Goal: Information Seeking & Learning: Learn about a topic

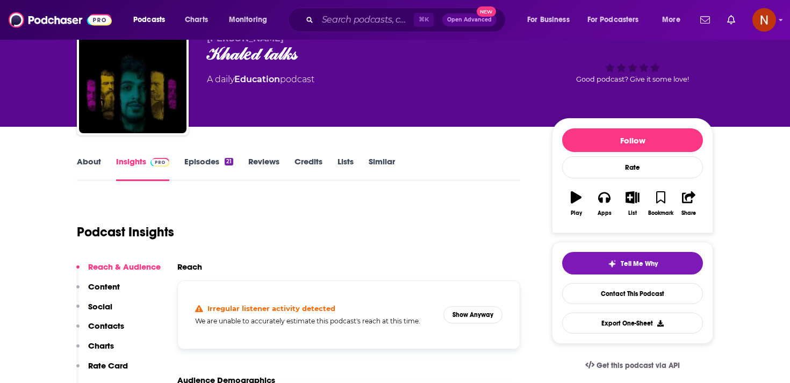
scroll to position [62, 0]
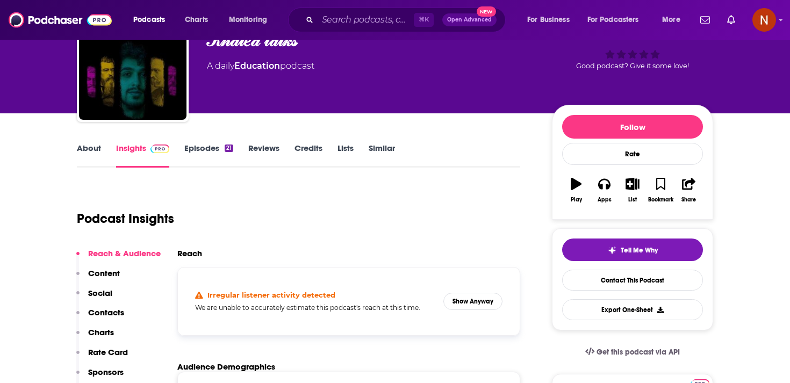
click at [205, 149] on link "Episodes 21" at bounding box center [208, 155] width 49 height 25
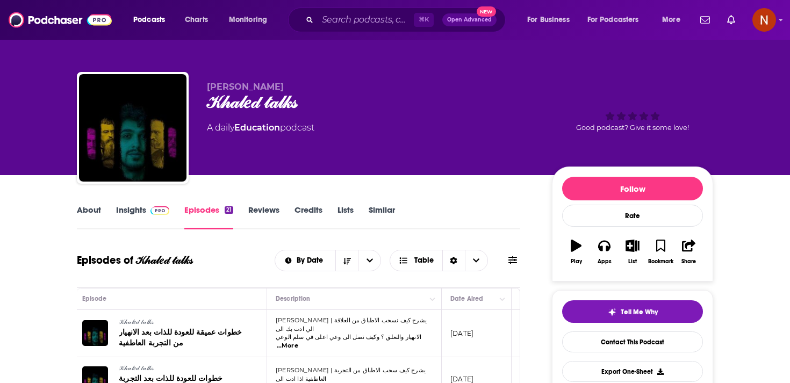
click at [239, 109] on div "𝒦𝒽𝒶𝓁𝑒𝒹 𝓉𝒶𝓁𝓀𝓈" at bounding box center [371, 102] width 328 height 21
click at [286, 106] on div "𝒦𝒽𝒶𝓁𝑒𝒹 𝓉𝒶𝓁𝓀𝓈" at bounding box center [371, 102] width 328 height 21
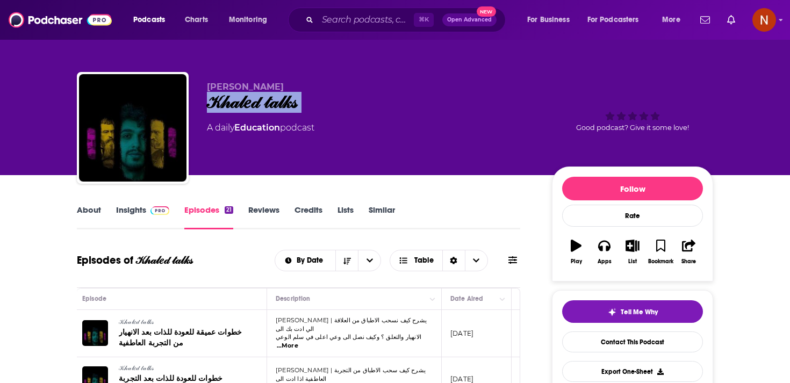
click at [286, 106] on div "𝒦𝒽𝒶𝓁𝑒𝒹 𝓉𝒶𝓁𝓀𝓈" at bounding box center [371, 102] width 328 height 21
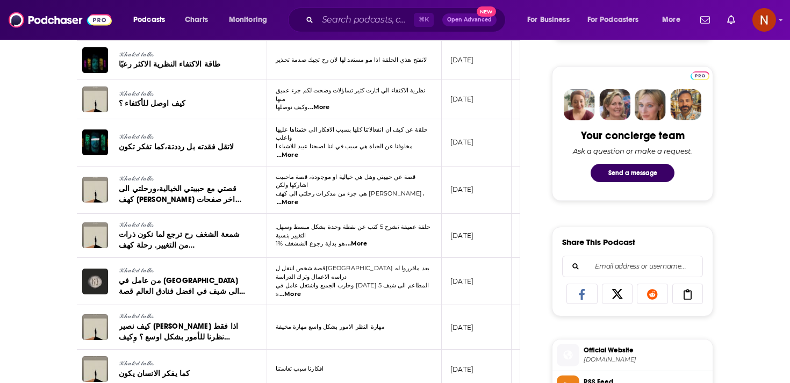
scroll to position [483, 0]
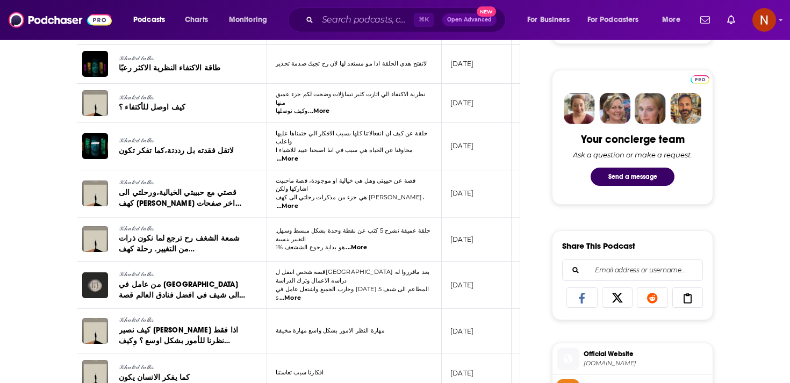
click at [608, 375] on li "Official Website [PERSON_NAME][DOMAIN_NAME]" at bounding box center [632, 359] width 160 height 32
click at [609, 366] on span "[DOMAIN_NAME]" at bounding box center [646, 364] width 125 height 8
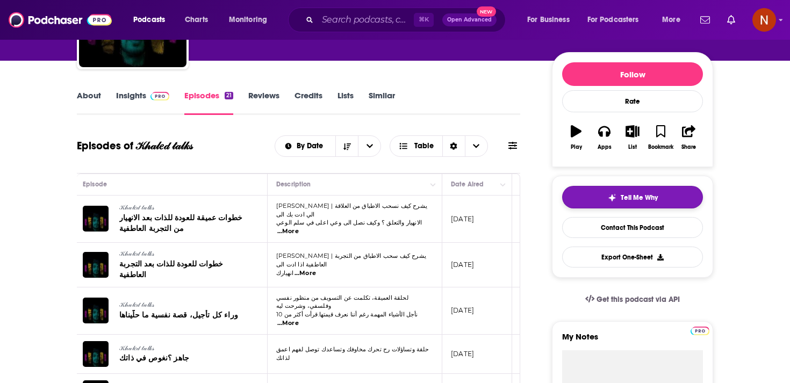
scroll to position [87, 0]
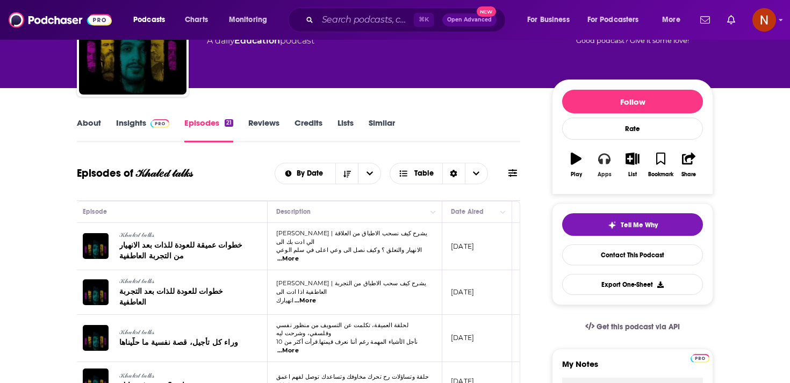
click at [608, 158] on icon "button" at bounding box center [604, 159] width 12 height 12
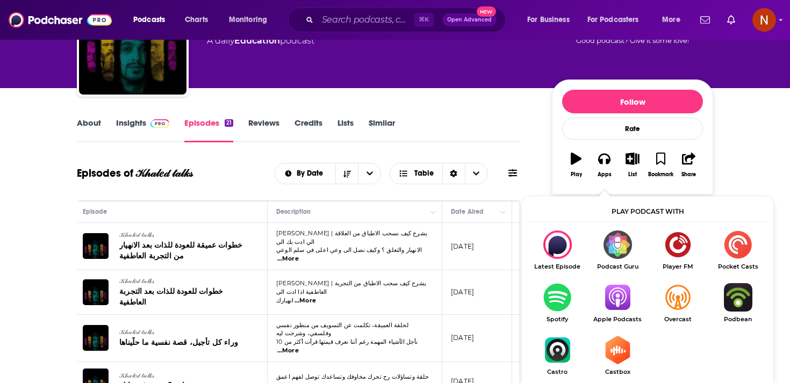
click at [618, 360] on img "Show Listen On dropdown" at bounding box center [617, 350] width 60 height 28
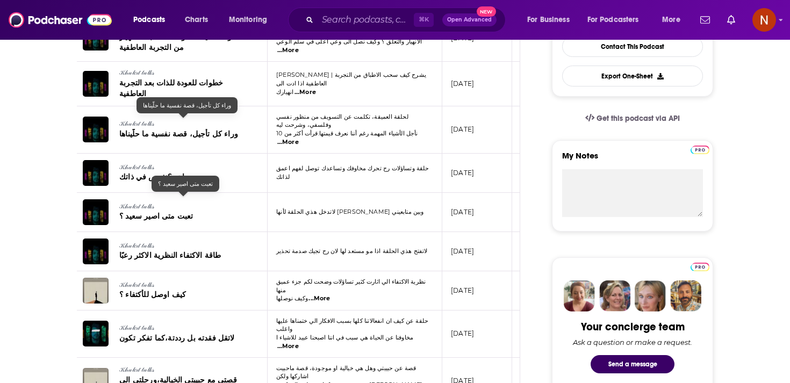
scroll to position [0, 0]
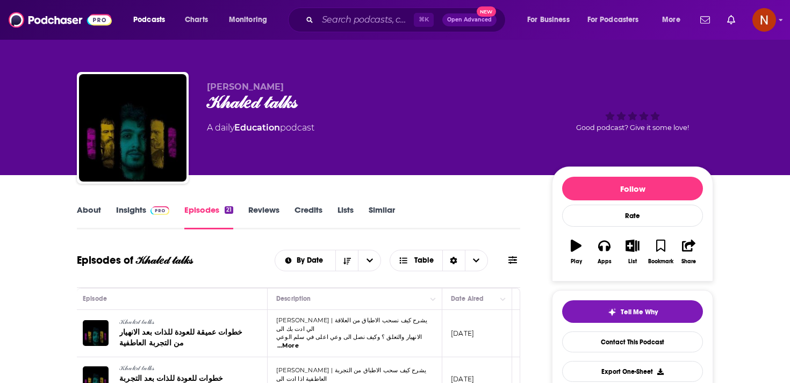
click at [118, 222] on link "Insights" at bounding box center [142, 217] width 53 height 25
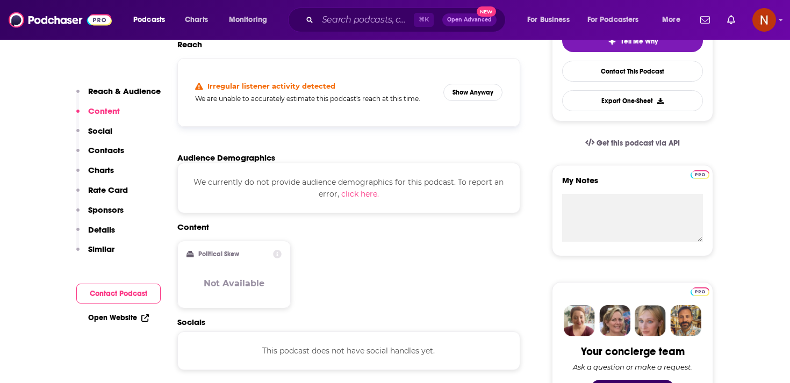
scroll to position [181, 0]
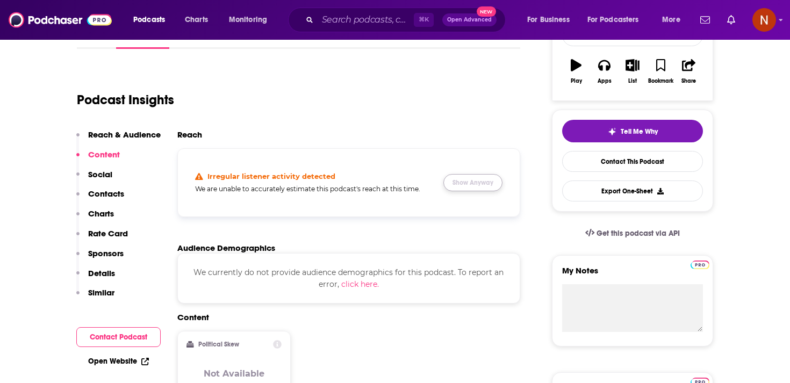
click at [477, 185] on button "Show Anyway" at bounding box center [472, 182] width 59 height 17
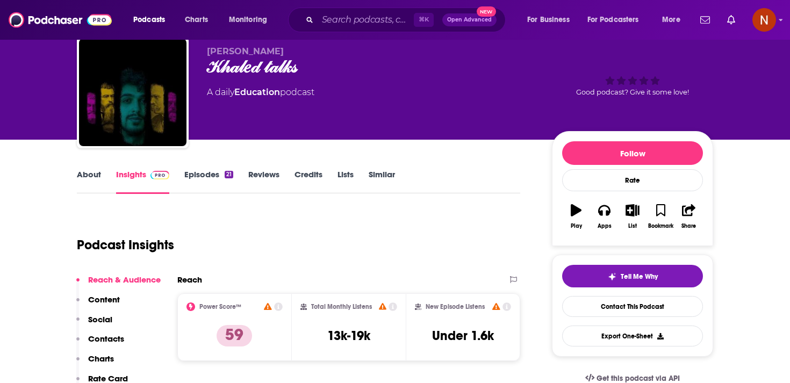
scroll to position [30, 0]
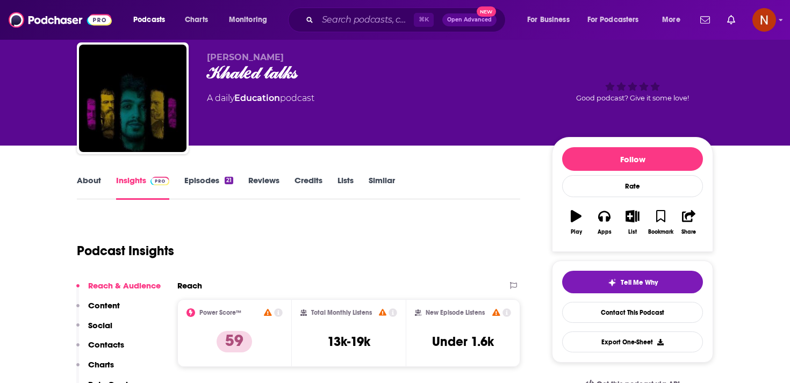
click at [217, 177] on link "Episodes 21" at bounding box center [208, 187] width 49 height 25
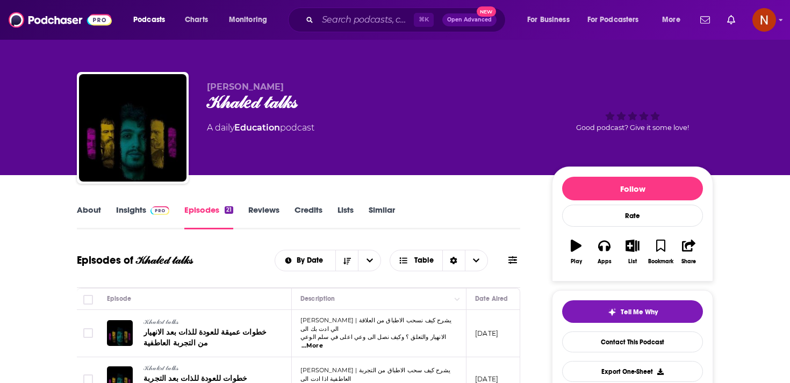
click at [145, 216] on link "Insights" at bounding box center [142, 217] width 53 height 25
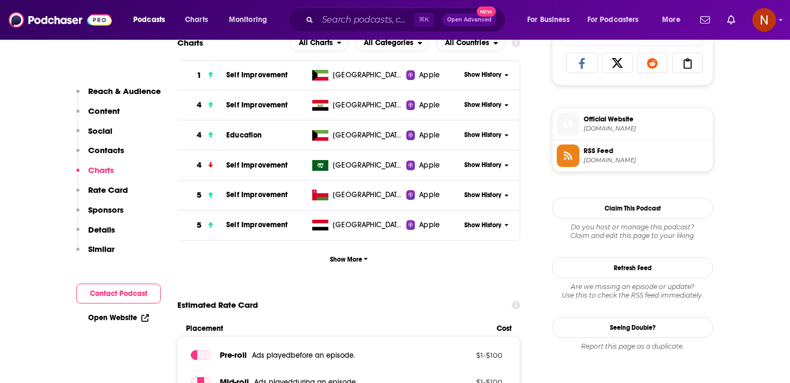
scroll to position [690, 0]
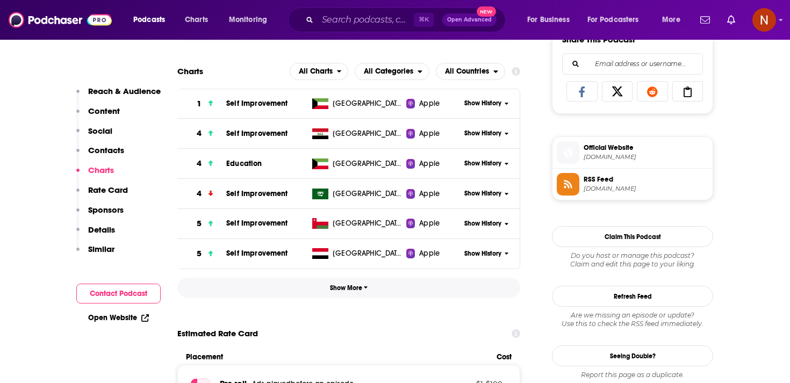
click at [325, 294] on button "Show More" at bounding box center [348, 288] width 343 height 20
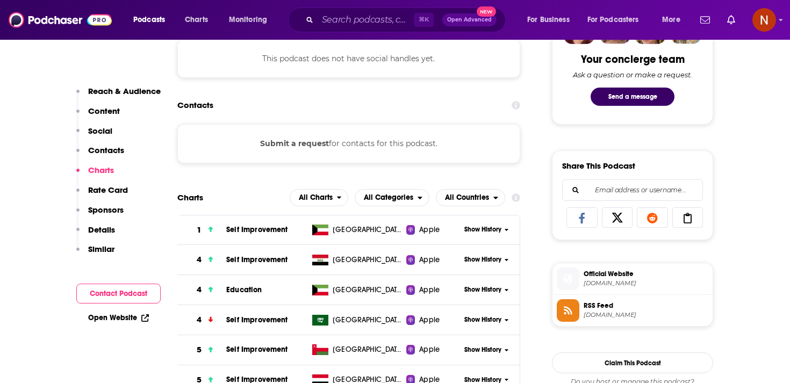
scroll to position [561, 0]
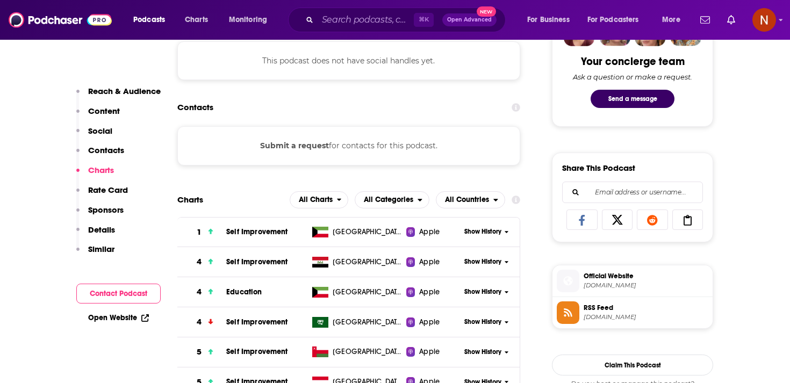
click at [608, 281] on span "Official Website" at bounding box center [646, 276] width 125 height 10
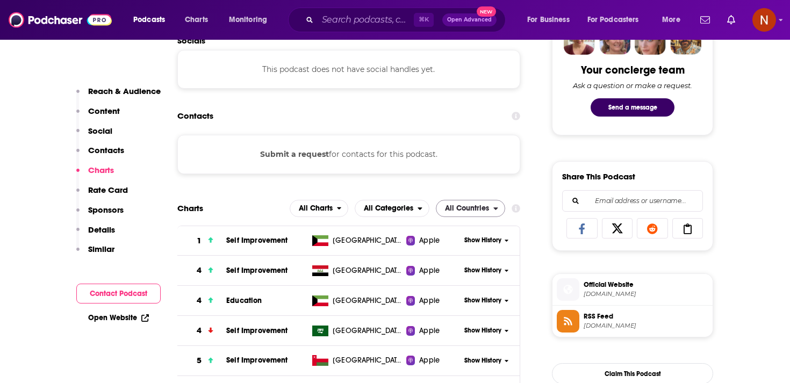
scroll to position [550, 0]
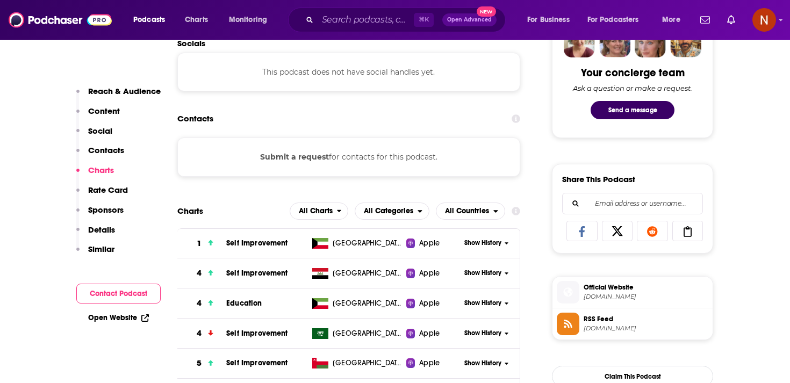
click at [648, 332] on span "[DOMAIN_NAME]" at bounding box center [646, 329] width 125 height 8
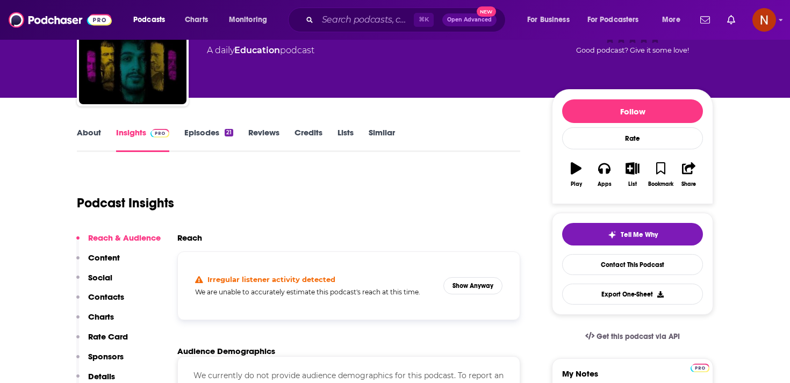
scroll to position [12, 0]
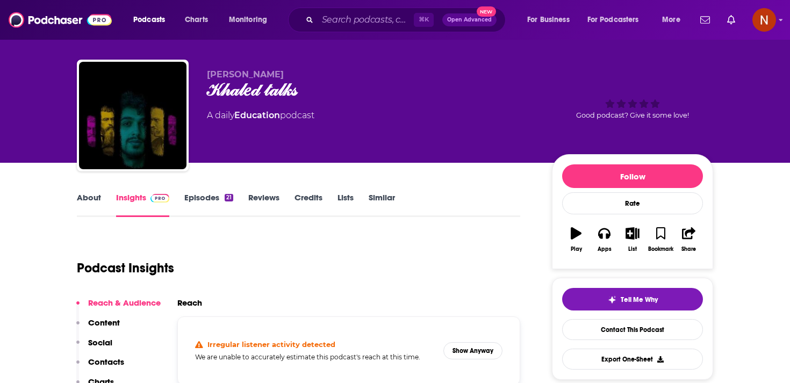
click at [217, 202] on link "Episodes 21" at bounding box center [208, 204] width 49 height 25
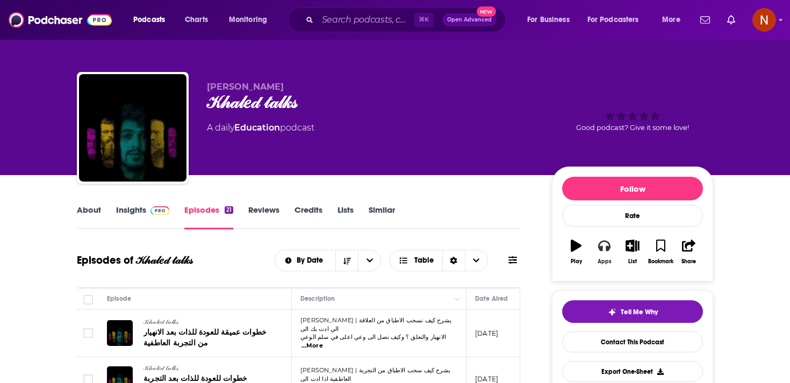
click at [603, 245] on icon "button" at bounding box center [604, 246] width 12 height 12
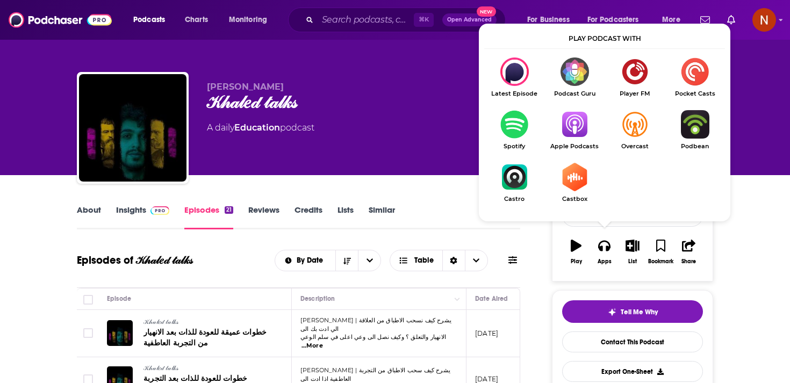
click at [693, 75] on img "Show Listen On dropdown" at bounding box center [695, 72] width 60 height 28
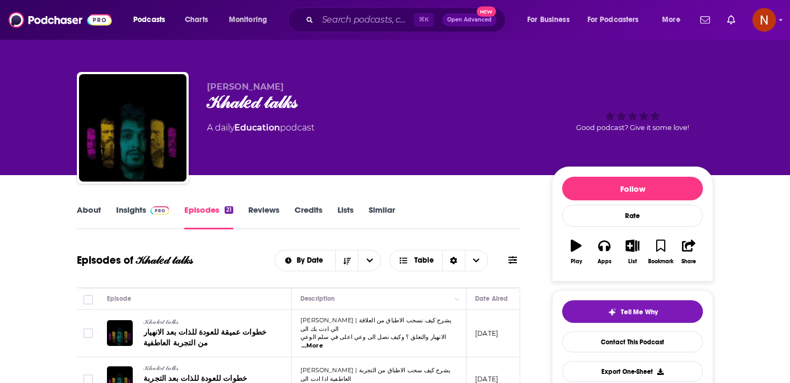
click at [133, 206] on link "Insights" at bounding box center [142, 217] width 53 height 25
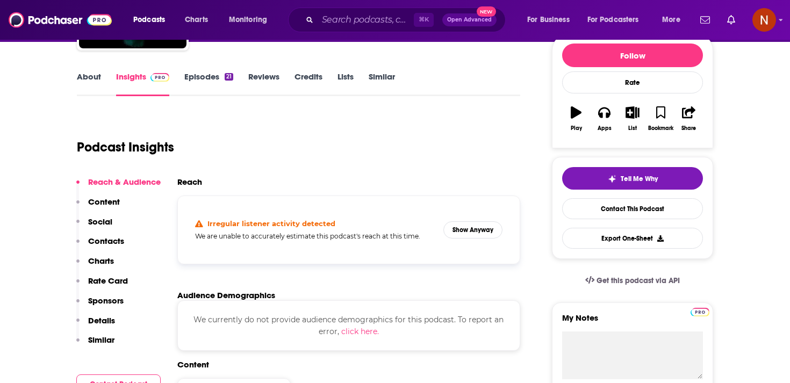
scroll to position [134, 0]
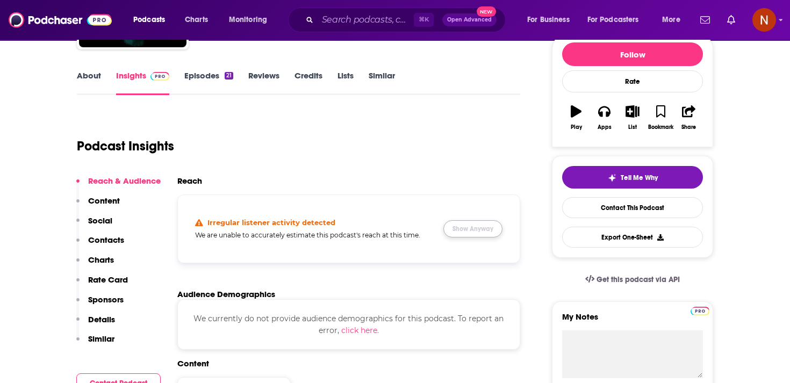
click at [470, 229] on button "Show Anyway" at bounding box center [472, 228] width 59 height 17
